Goal: Transaction & Acquisition: Purchase product/service

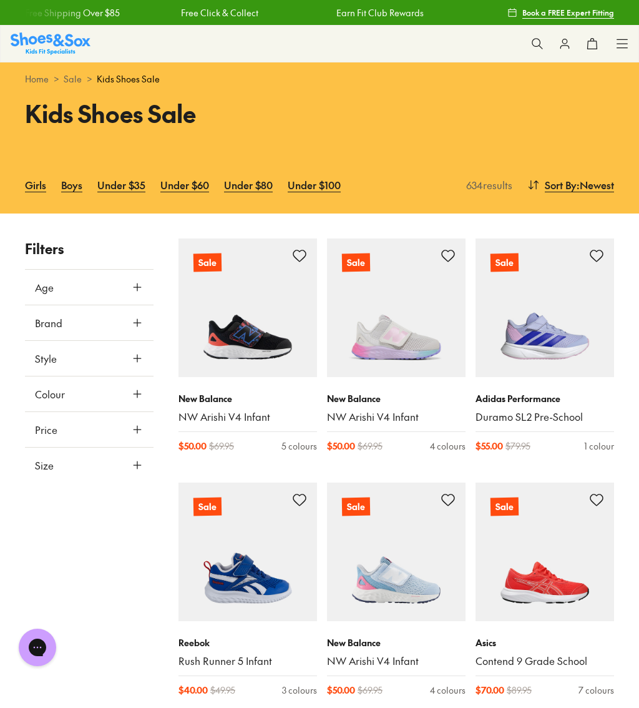
click at [126, 292] on button "Age" at bounding box center [89, 287] width 129 height 35
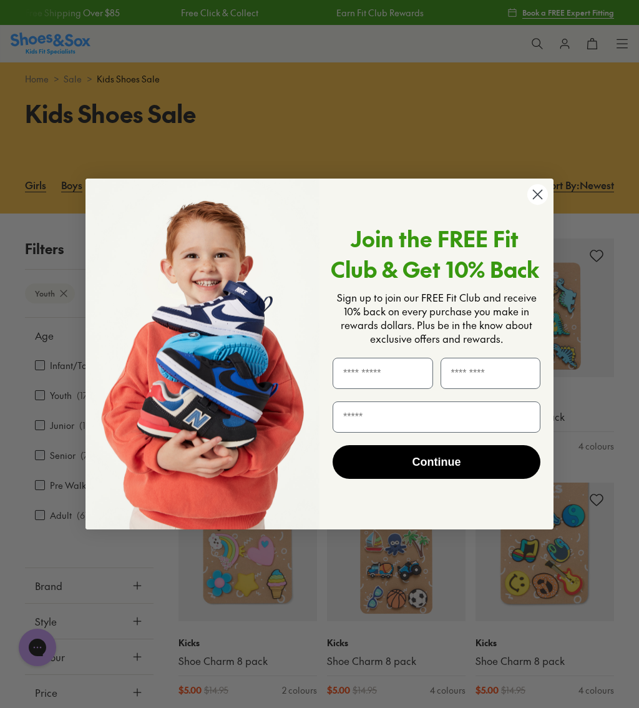
click at [540, 197] on circle "Close dialog" at bounding box center [538, 194] width 21 height 21
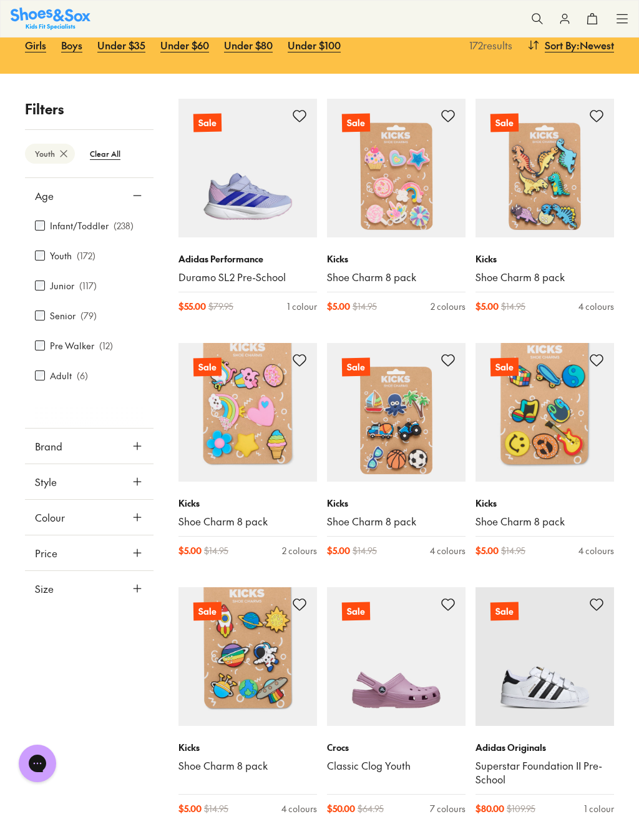
scroll to position [143, 0]
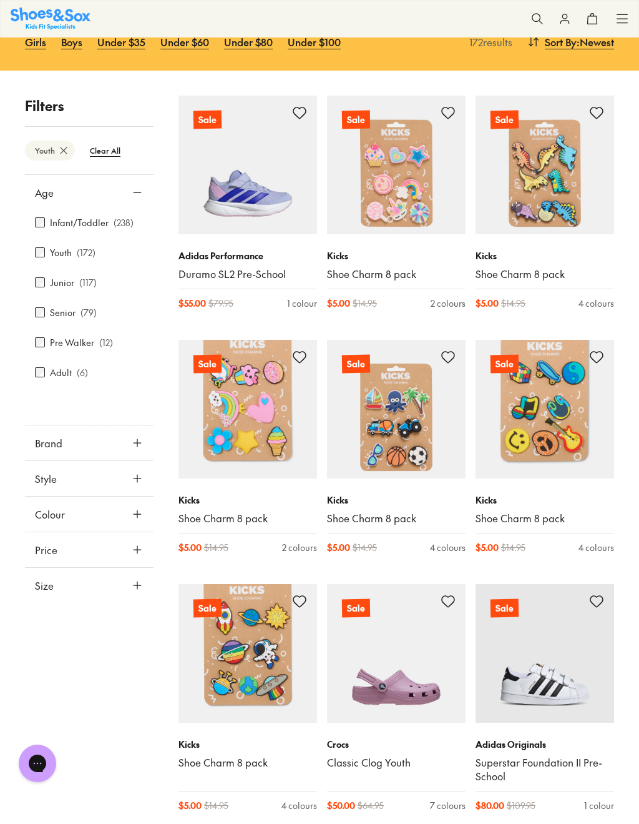
click at [136, 588] on icon at bounding box center [137, 585] width 12 height 12
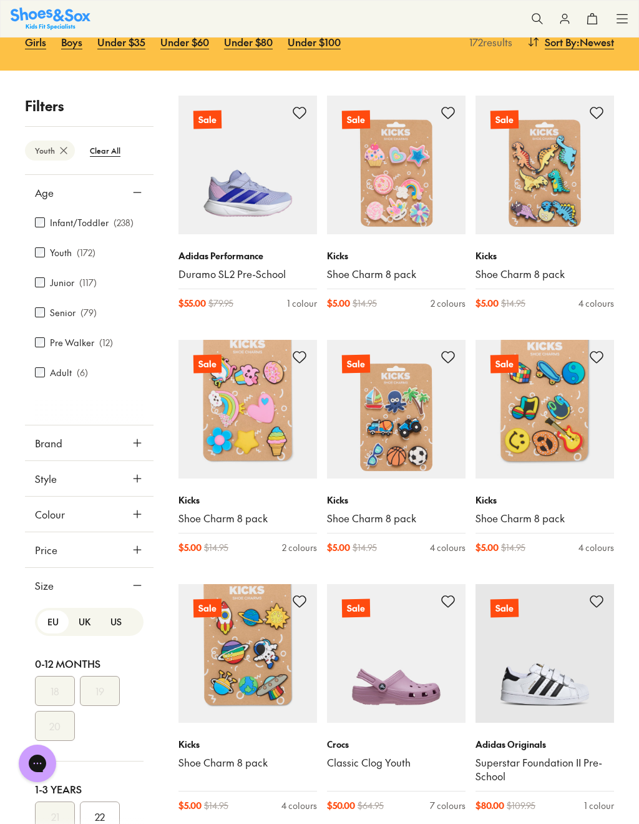
click at [121, 624] on button "US" at bounding box center [116, 621] width 31 height 23
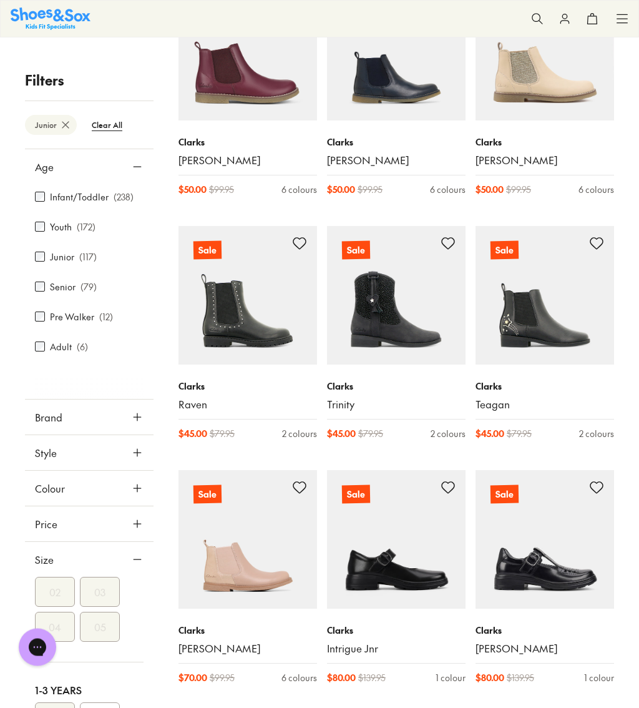
scroll to position [501, 0]
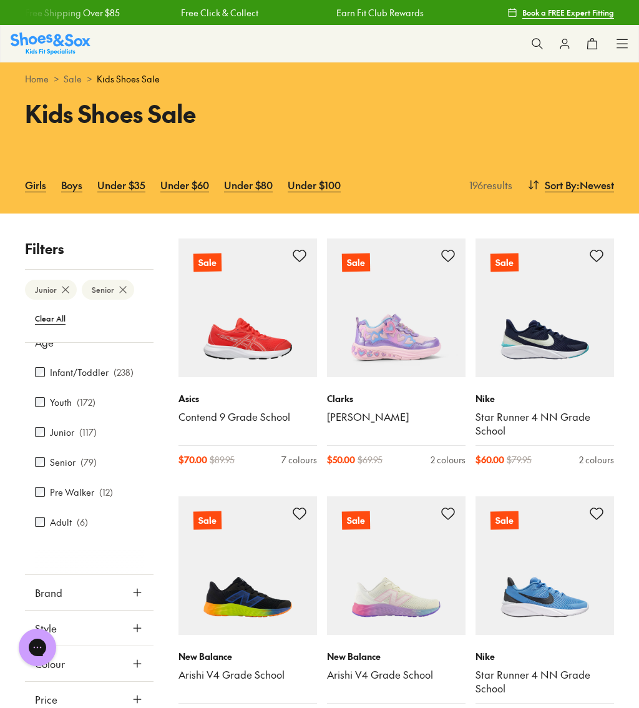
click at [118, 286] on icon at bounding box center [123, 289] width 12 height 12
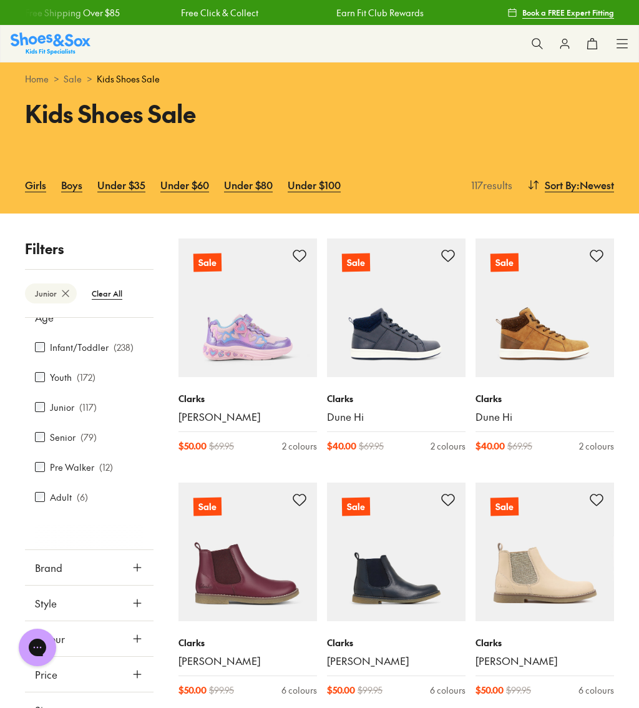
click at [63, 295] on use at bounding box center [65, 293] width 6 height 6
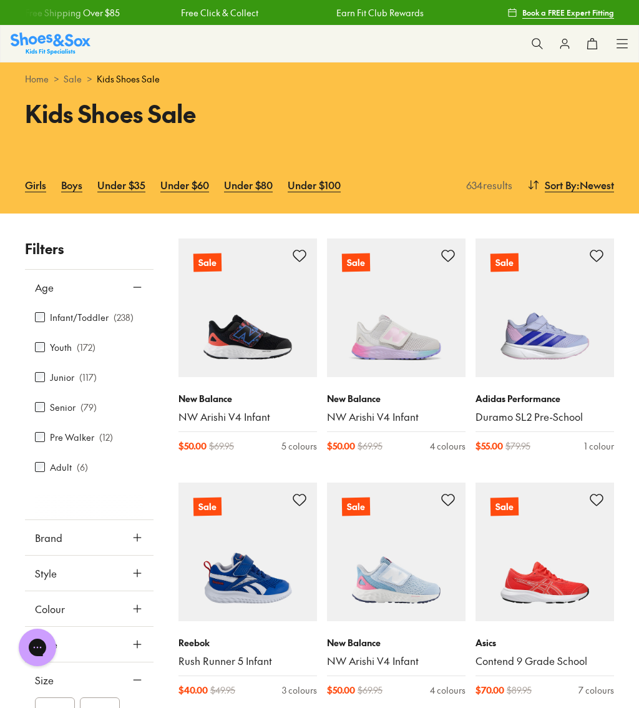
click at [74, 189] on link "Boys" at bounding box center [71, 184] width 21 height 27
